Goal: Task Accomplishment & Management: Manage account settings

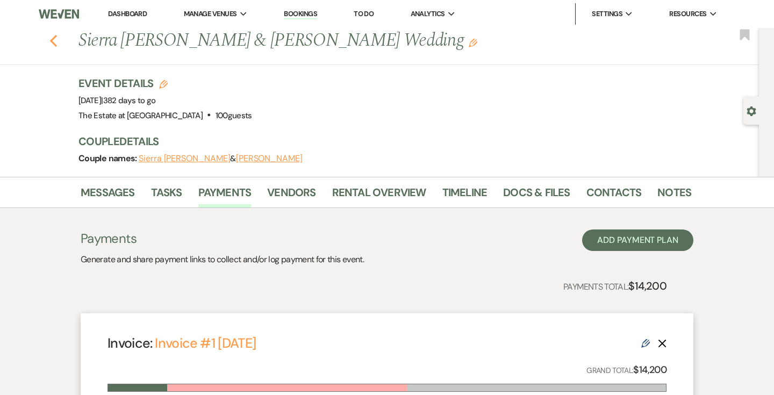
click at [54, 43] on use "button" at bounding box center [53, 41] width 7 height 12
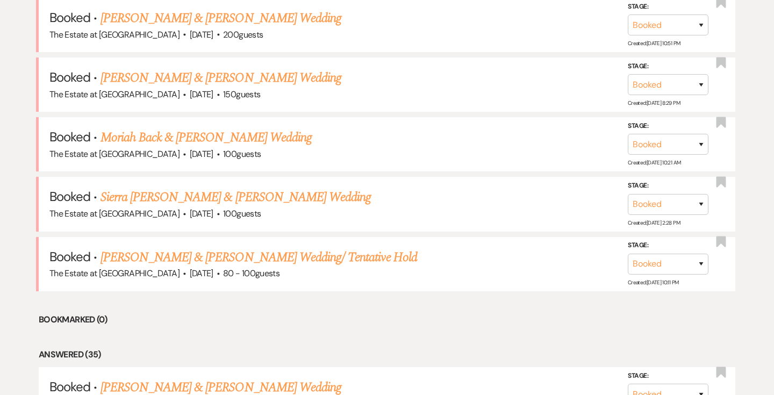
scroll to position [597, 0]
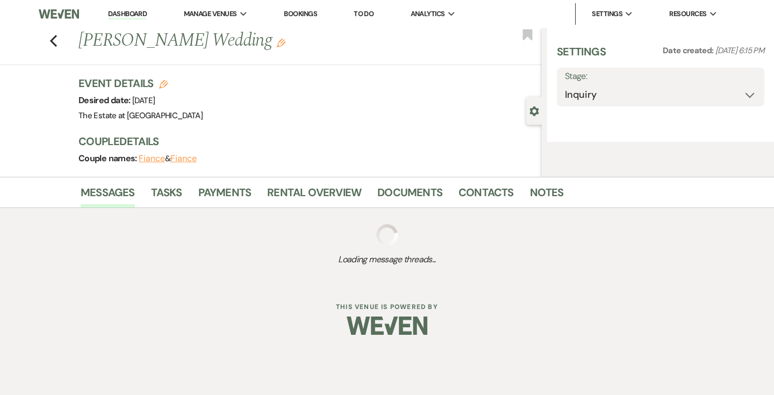
select select "5"
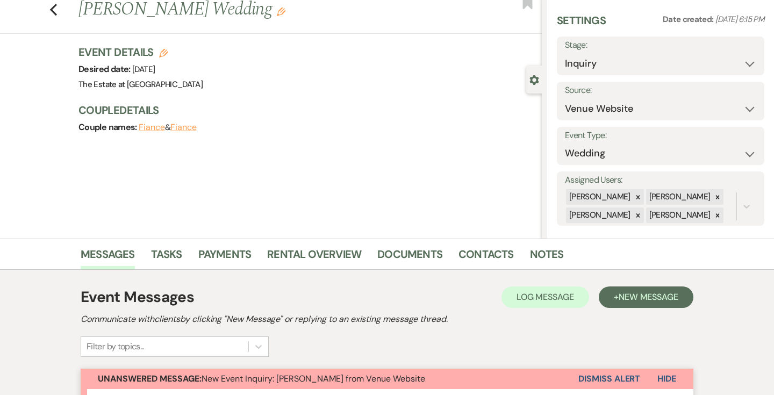
scroll to position [31, 0]
click at [744, 62] on select "Inquiry Follow Up Tour Requested Tour Confirmed Toured Proposal Sent Booked Lost" at bounding box center [660, 64] width 191 height 21
select select "7"
click at [747, 56] on button "Save" at bounding box center [743, 57] width 42 height 22
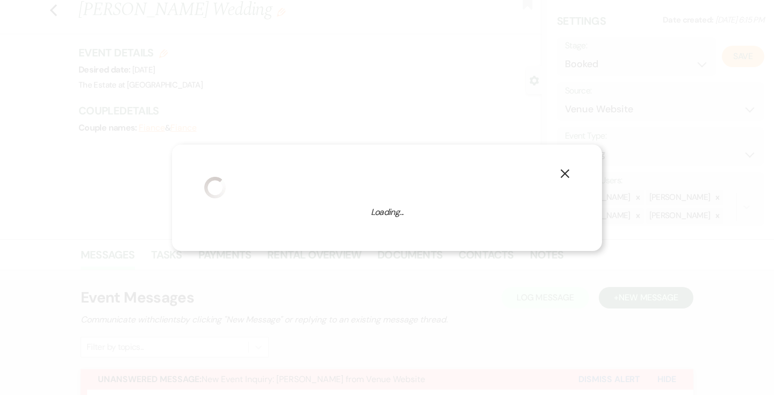
select select "1"
select select "776"
select select "false"
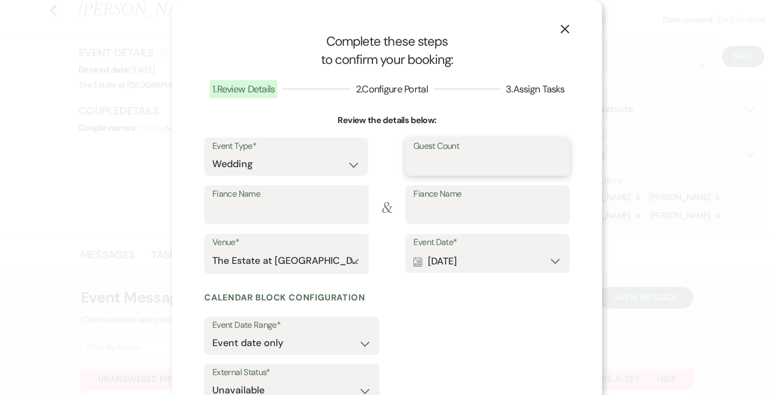
click at [440, 166] on input "Guest Count" at bounding box center [487, 164] width 148 height 21
click at [568, 27] on icon "X" at bounding box center [565, 29] width 10 height 10
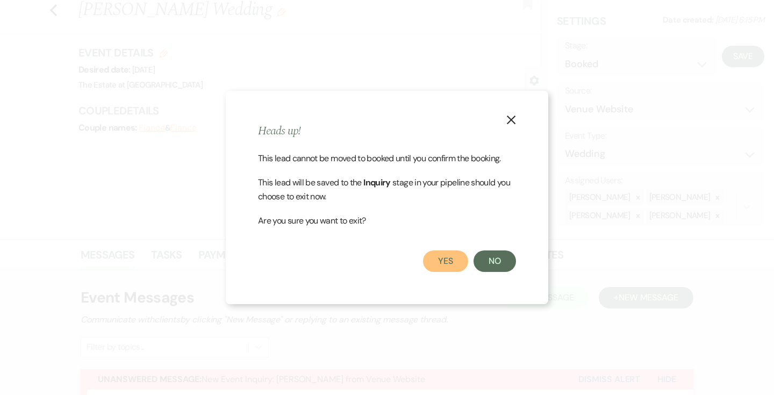
click at [454, 252] on button "Yes" at bounding box center [445, 262] width 45 height 22
select select "1"
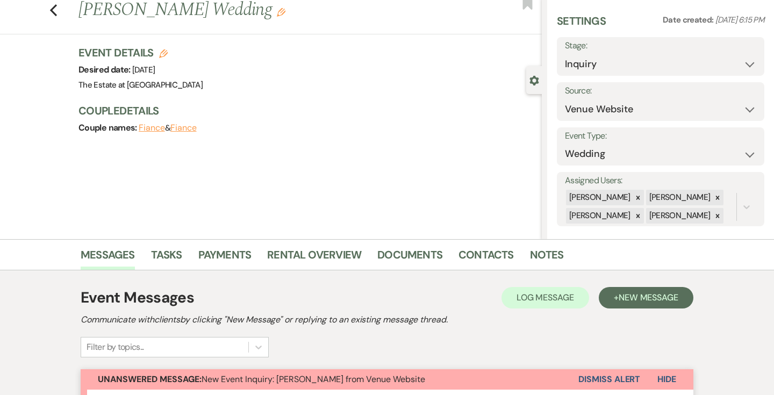
click at [155, 128] on button "Fiance" at bounding box center [152, 128] width 26 height 9
select select "1"
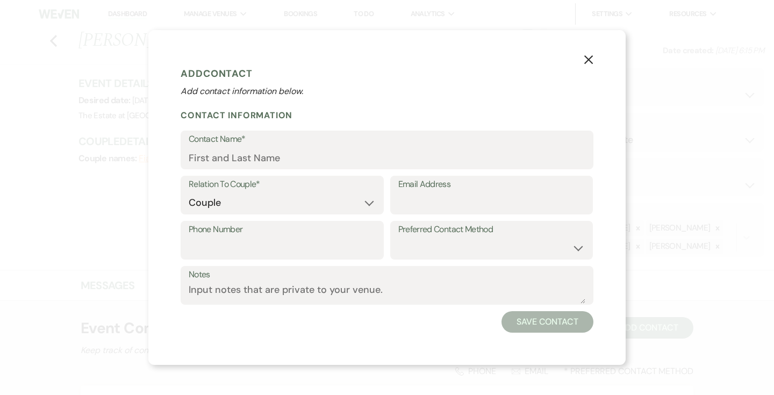
click at [585, 60] on icon "X" at bounding box center [589, 60] width 10 height 10
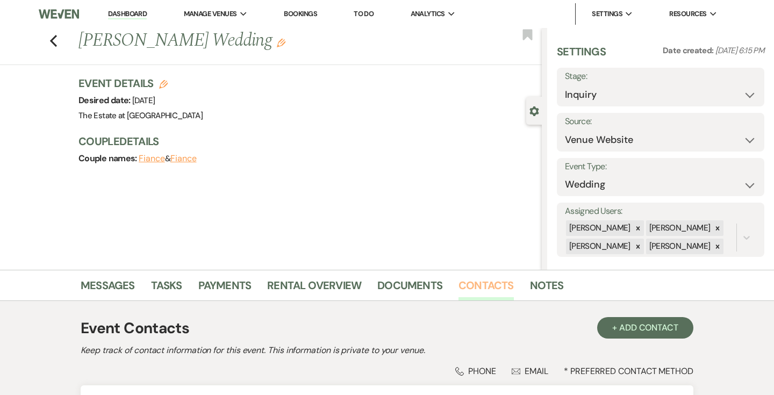
click at [484, 277] on link "Contacts" at bounding box center [486, 289] width 55 height 24
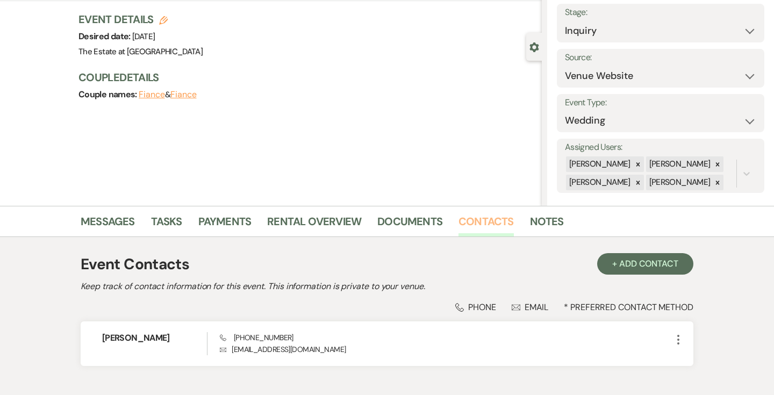
scroll to position [130, 0]
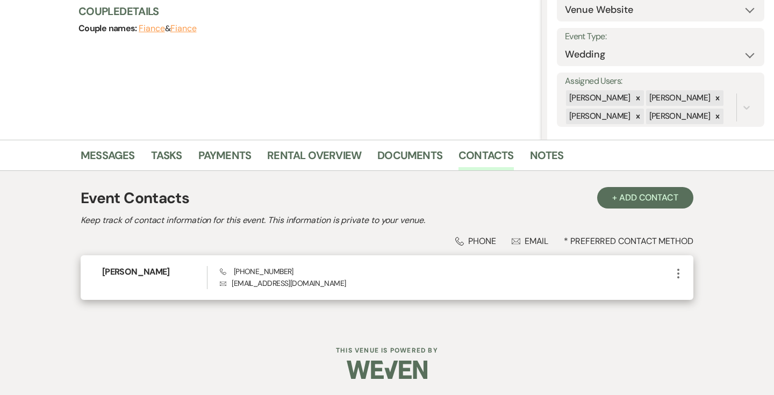
click at [675, 272] on icon "More" at bounding box center [678, 273] width 13 height 13
click at [680, 286] on button "Pencil Edit" at bounding box center [704, 294] width 64 height 18
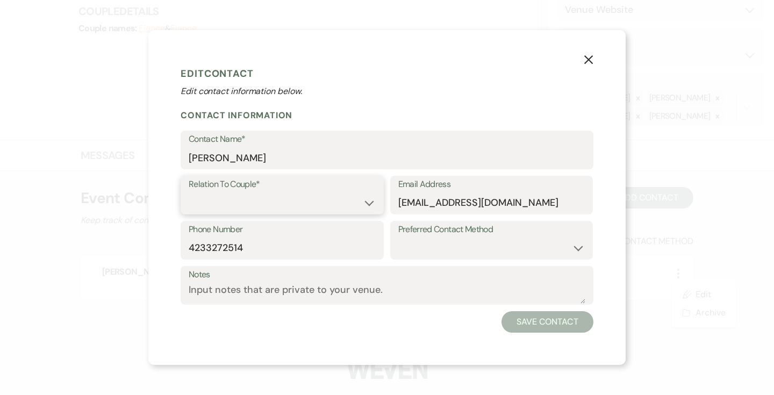
click at [320, 213] on select "Couple Planner Parent of Couple Family Member Friend Other" at bounding box center [282, 202] width 187 height 21
select select "1"
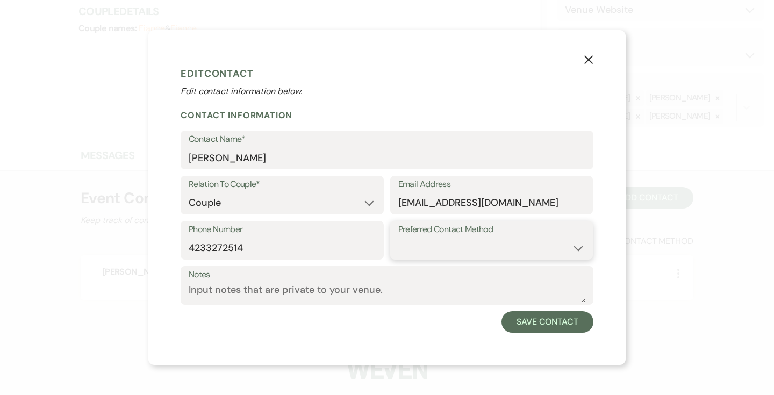
click at [428, 241] on select "Email Phone Text" at bounding box center [491, 248] width 187 height 21
select select "email"
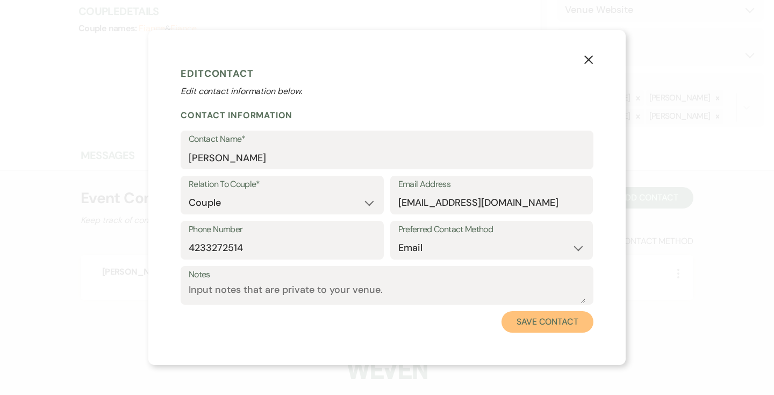
click at [547, 318] on button "Save Contact" at bounding box center [548, 322] width 92 height 22
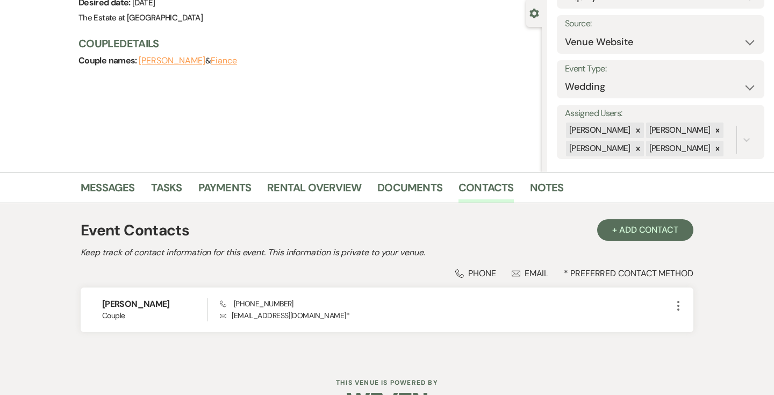
scroll to position [15, 0]
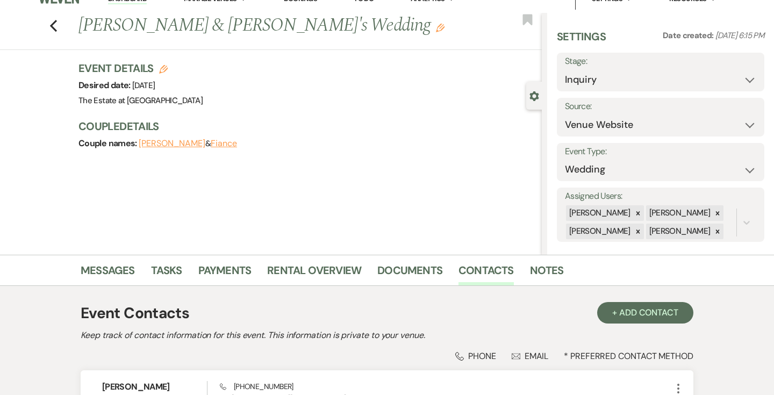
click at [309, 31] on h1 "[PERSON_NAME] & [PERSON_NAME]'s Wedding Edit" at bounding box center [261, 26] width 367 height 26
click at [436, 28] on use "button" at bounding box center [440, 28] width 9 height 9
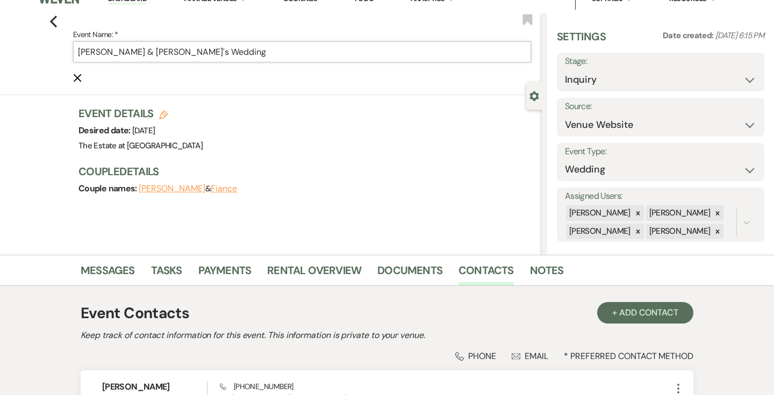
click at [152, 55] on input "[PERSON_NAME] & [PERSON_NAME]'s Wedding" at bounding box center [302, 51] width 458 height 21
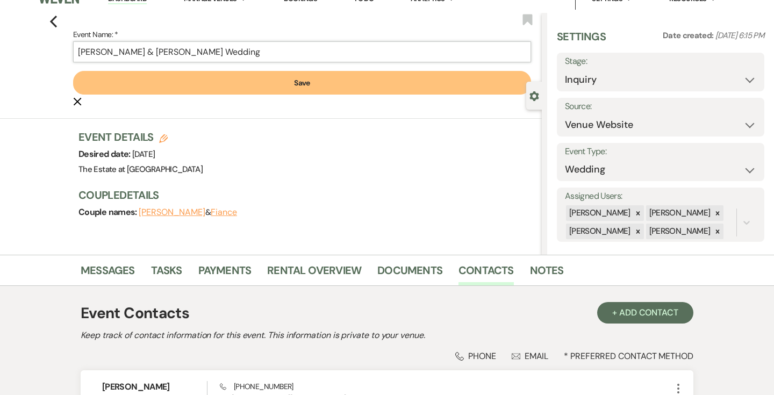
type input "[PERSON_NAME] & [PERSON_NAME] Wedding"
click at [166, 87] on button "Save" at bounding box center [302, 83] width 458 height 24
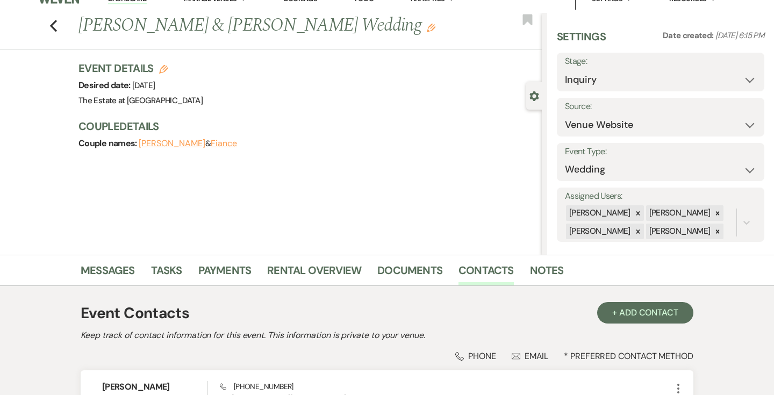
click at [213, 143] on button "Fiance" at bounding box center [224, 143] width 26 height 9
select select "1"
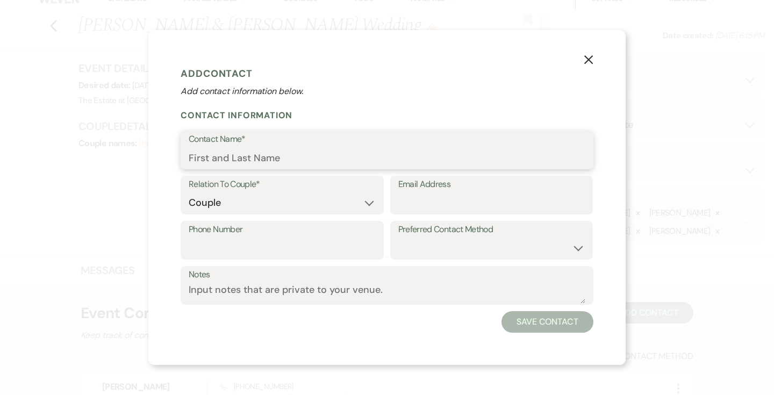
click at [234, 157] on input "Contact Name*" at bounding box center [387, 157] width 397 height 21
type input "[PERSON_NAME]"
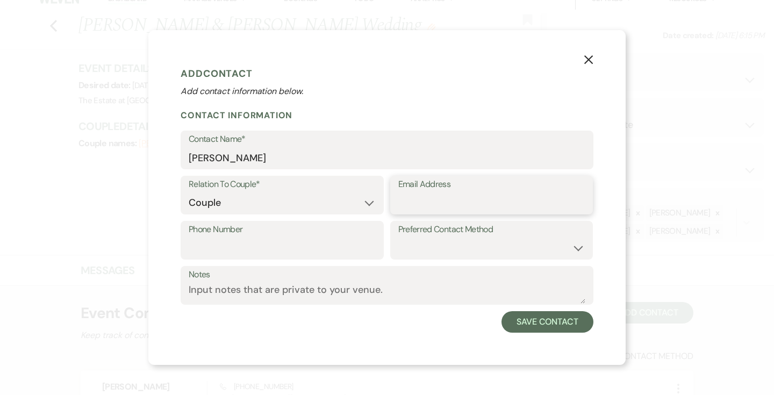
click at [411, 206] on input "Email Address" at bounding box center [491, 202] width 187 height 21
click at [345, 246] on input "Phone Number" at bounding box center [282, 248] width 187 height 21
click at [437, 248] on select "Email Phone Text" at bounding box center [491, 248] width 187 height 21
select select "email"
click at [522, 316] on button "Save Contact" at bounding box center [548, 322] width 92 height 22
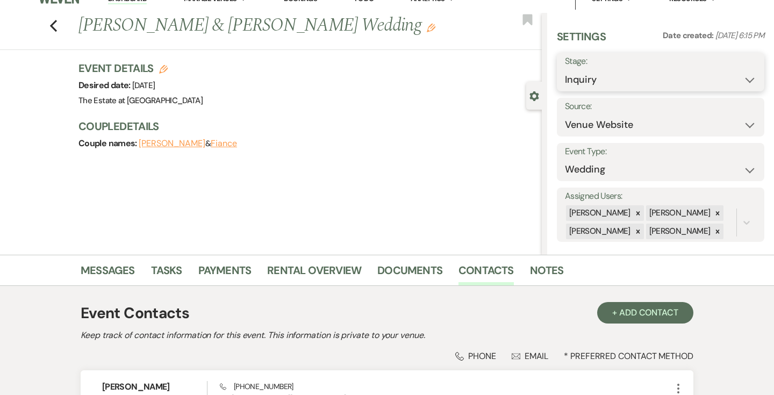
click at [647, 80] on select "Inquiry Follow Up Tour Requested Tour Confirmed Toured Proposal Sent Booked Lost" at bounding box center [660, 79] width 191 height 21
select select "7"
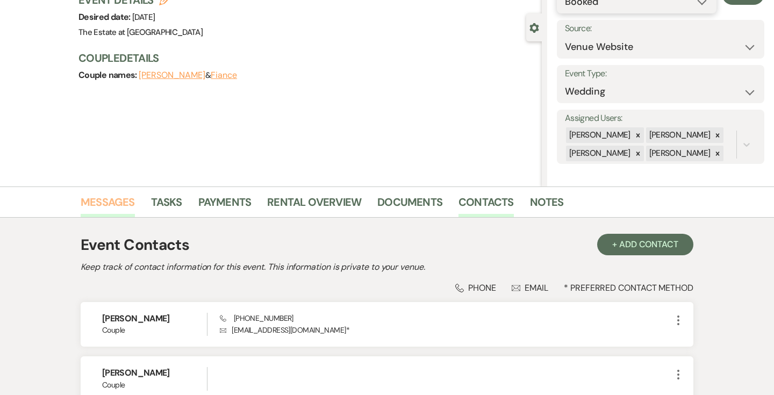
scroll to position [0, 0]
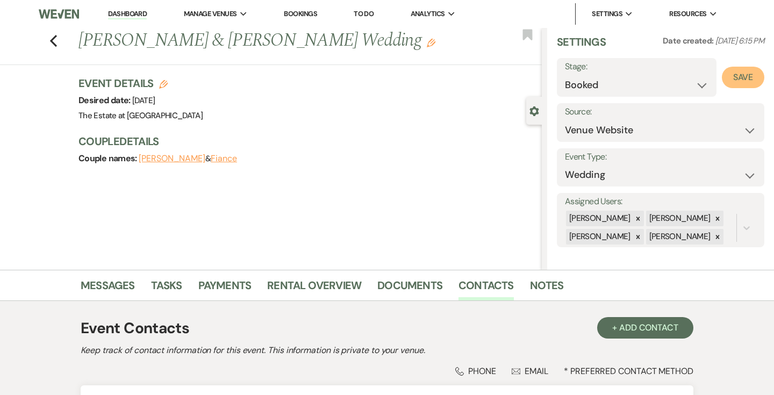
click at [736, 76] on button "Save" at bounding box center [743, 78] width 42 height 22
select select "1"
select select "776"
select select "false"
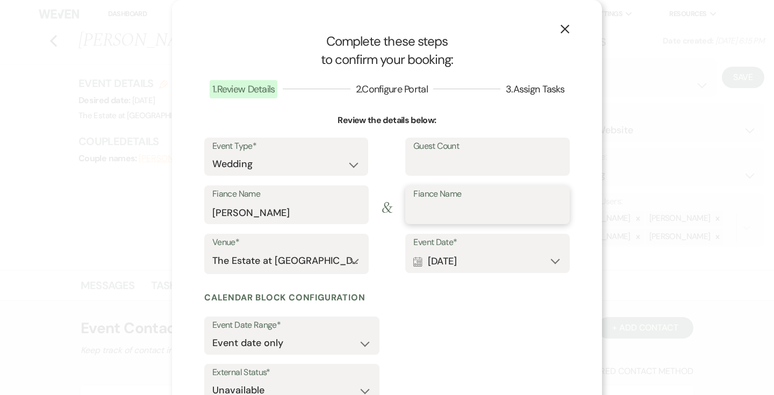
click at [442, 211] on input "Fiance Name" at bounding box center [487, 212] width 148 height 21
type input "[PERSON_NAME]"
click at [457, 161] on input "Guest Count" at bounding box center [487, 164] width 148 height 21
type input "100"
click at [447, 317] on div "Event Date Range* Event date only Event date and" at bounding box center [387, 338] width 366 height 43
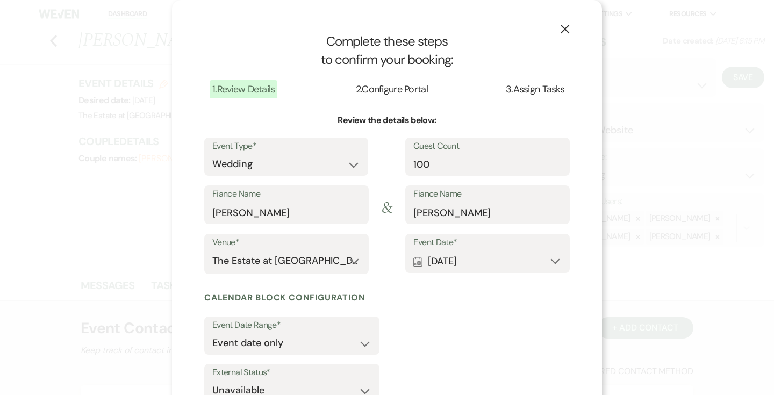
scroll to position [80, 0]
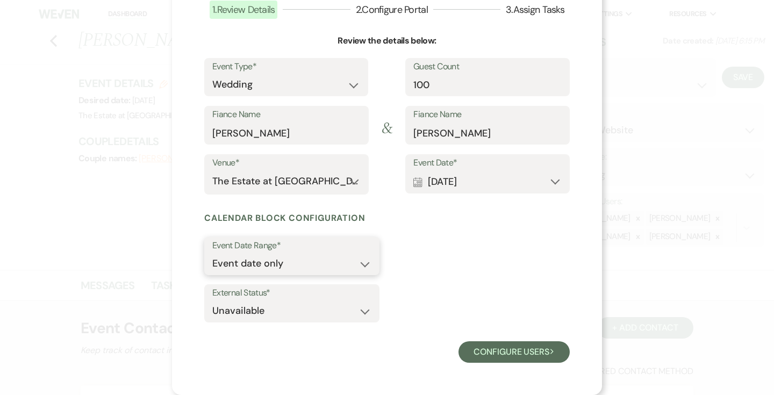
click at [366, 268] on select "Event date only Event date and" at bounding box center [291, 263] width 159 height 21
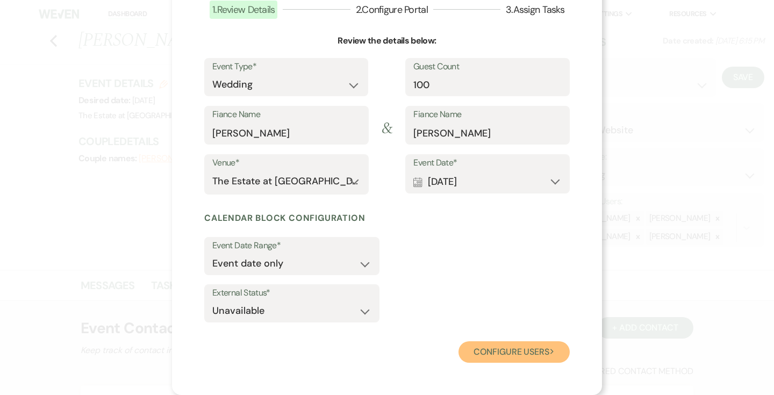
click at [502, 346] on button "Configure users Next" at bounding box center [514, 352] width 111 height 22
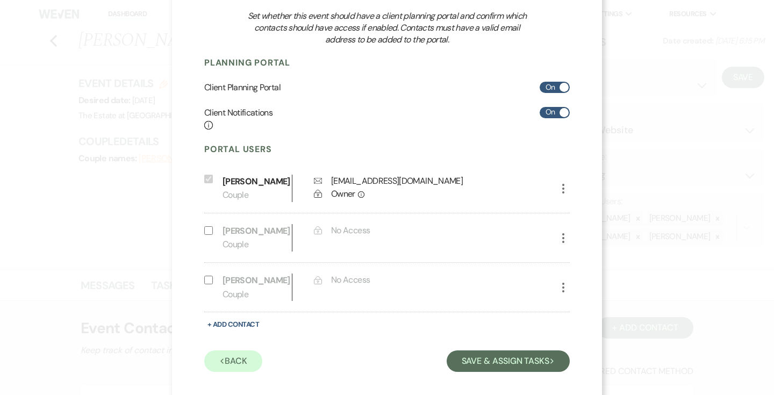
scroll to position [129, 0]
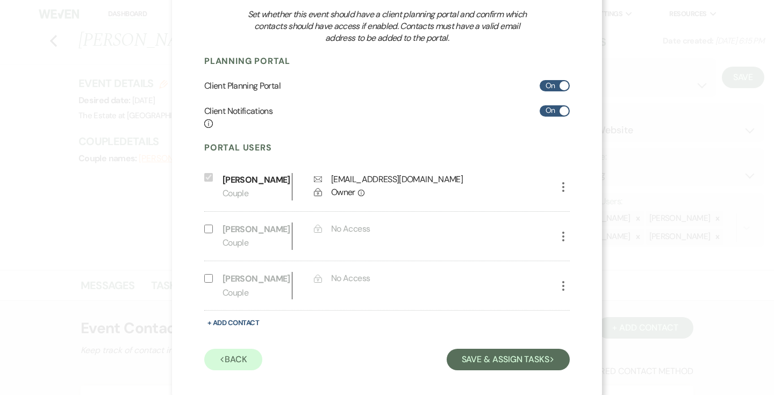
click at [210, 230] on input "Include on Planning Portal" at bounding box center [208, 229] width 9 height 9
select select "1"
select select "6"
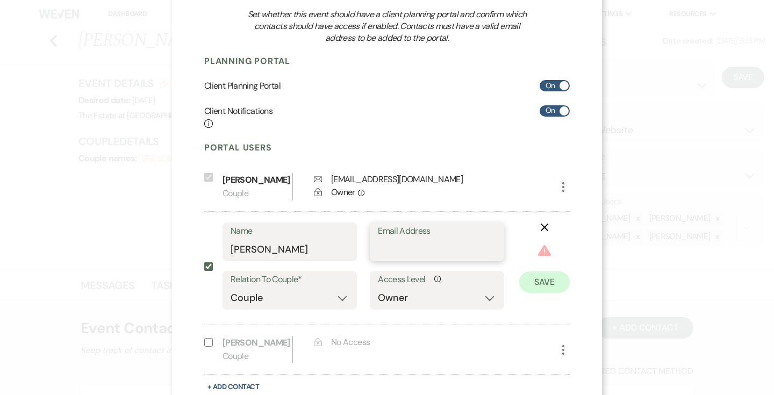
click at [453, 254] on input "Email Address" at bounding box center [437, 249] width 118 height 21
click at [542, 223] on icon "X" at bounding box center [544, 227] width 9 height 9
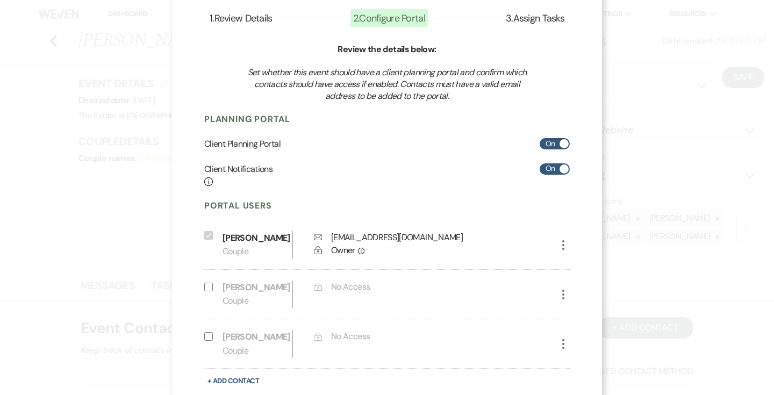
scroll to position [0, 0]
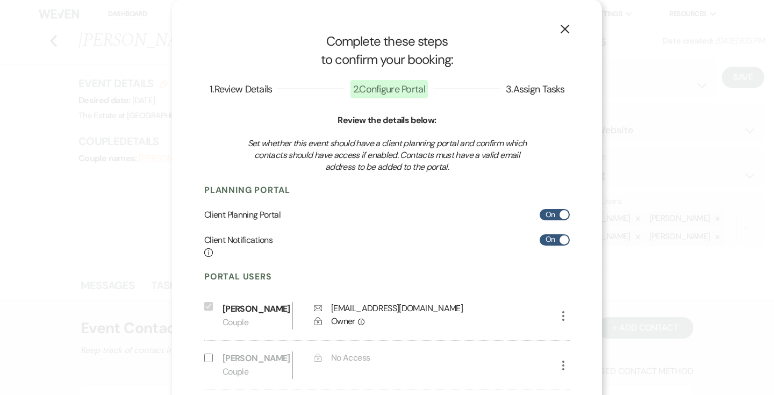
click at [564, 32] on icon "X" at bounding box center [565, 29] width 10 height 10
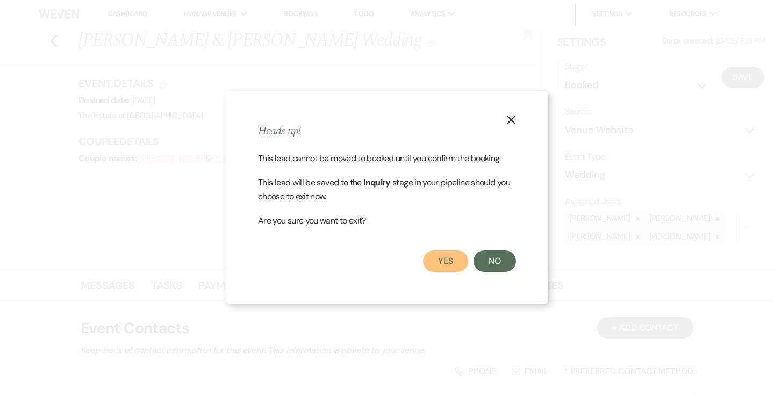
click at [453, 258] on button "Yes" at bounding box center [445, 262] width 45 height 22
select select "1"
